Goal: Task Accomplishment & Management: Complete application form

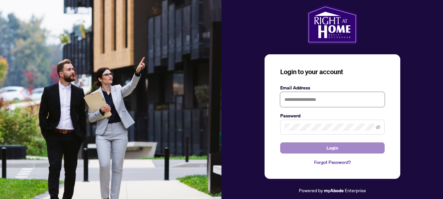
type input "**********"
click at [331, 148] on span "Login" at bounding box center [332, 148] width 12 height 10
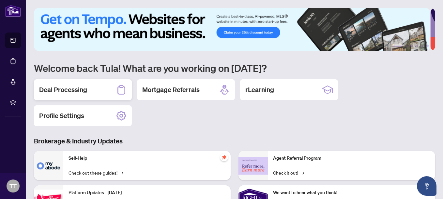
click at [89, 87] on div "Deal Processing" at bounding box center [83, 90] width 98 height 21
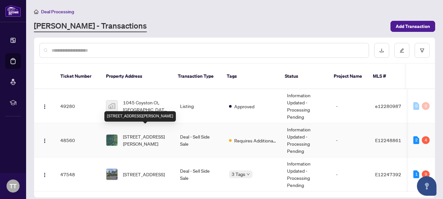
click at [143, 133] on span "[STREET_ADDRESS][PERSON_NAME]" at bounding box center [146, 140] width 47 height 14
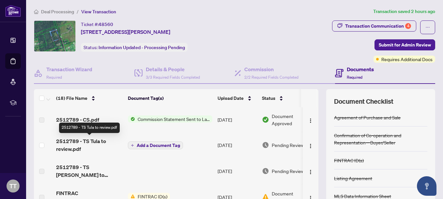
click at [76, 139] on span "2512789 - TS Tula to review.pdf" at bounding box center [89, 146] width 66 height 16
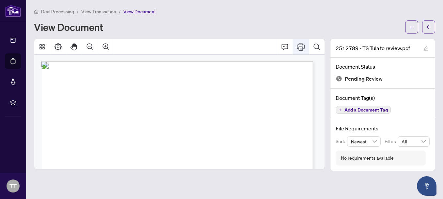
click at [301, 45] on icon "Print" at bounding box center [301, 47] width 8 height 8
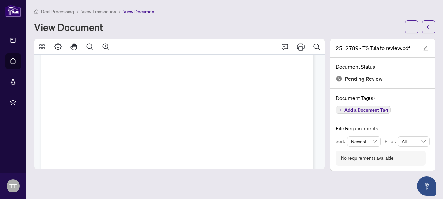
scroll to position [251, 0]
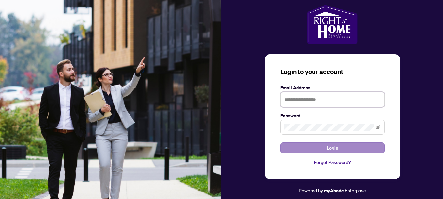
type input "**********"
click at [357, 148] on button "Login" at bounding box center [332, 148] width 104 height 11
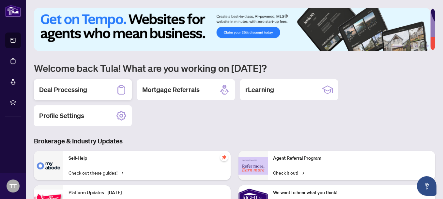
click at [65, 90] on h2 "Deal Processing" at bounding box center [63, 89] width 48 height 9
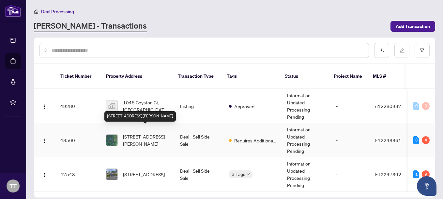
click at [140, 133] on span "[STREET_ADDRESS][PERSON_NAME]" at bounding box center [146, 140] width 47 height 14
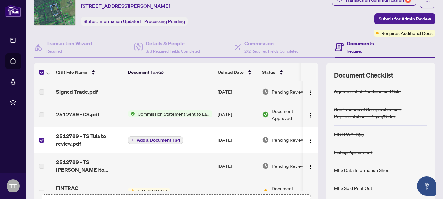
scroll to position [73, 0]
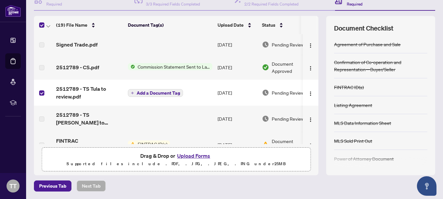
click at [187, 154] on button "Upload Forms" at bounding box center [193, 156] width 37 height 8
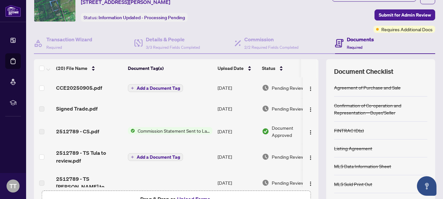
scroll to position [0, 0]
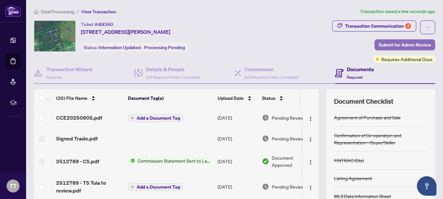
click at [398, 44] on span "Submit for Admin Review" at bounding box center [404, 45] width 52 height 10
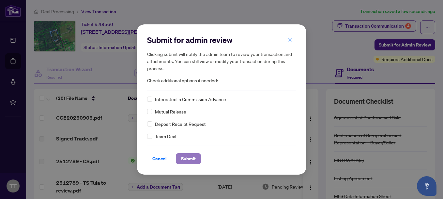
click at [188, 158] on span "Submit" at bounding box center [188, 159] width 15 height 10
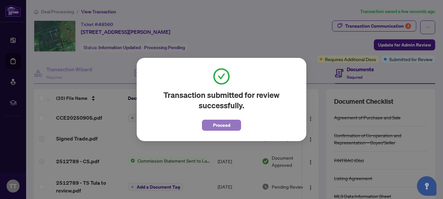
click at [226, 124] on span "Proceed" at bounding box center [221, 125] width 17 height 10
